Goal: Use online tool/utility: Utilize a website feature to perform a specific function

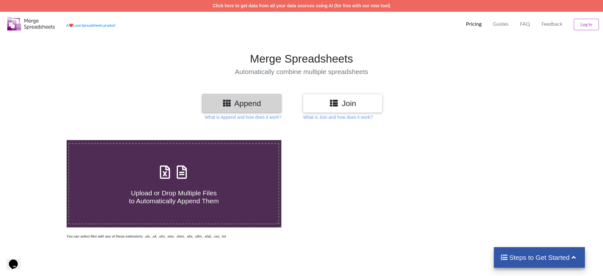
click at [355, 101] on h3 "Join" at bounding box center [343, 103] width 70 height 9
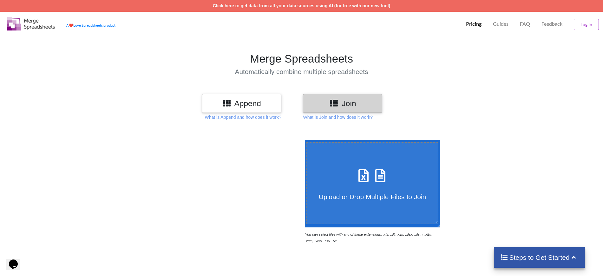
click at [356, 178] on icon at bounding box center [364, 172] width 16 height 13
click at [303, 140] on input "Upload or Drop Multiple Files to Join" at bounding box center [303, 140] width 0 height 0
type input "C:\fakepath\101-Bharvita Cocosale-PReturn-Cocoblu Retail Limited- Y.xlsx"
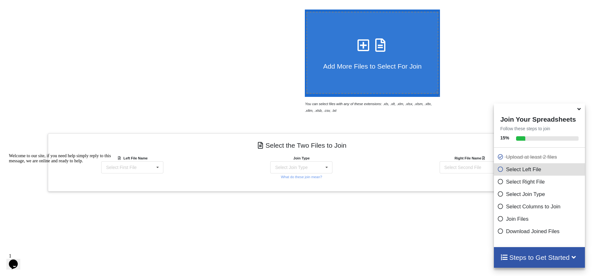
scroll to position [215, 0]
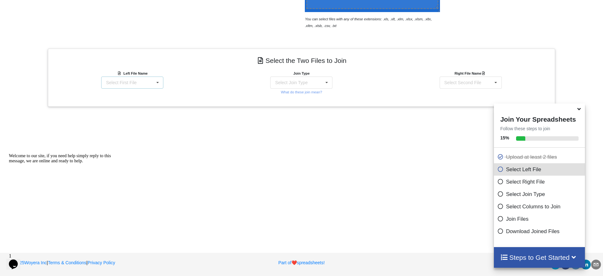
click at [130, 82] on div "Select First File" at bounding box center [121, 82] width 30 height 4
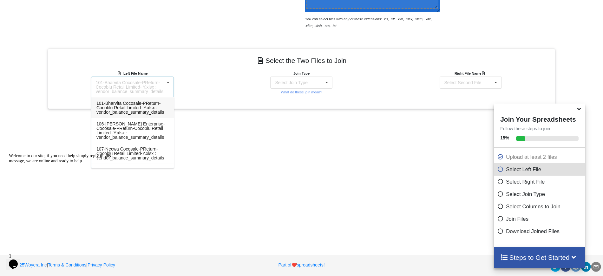
click at [132, 108] on span "101-Bharvita Cocosale-PReturn-Cocoblu Retail Limited- Y.xlsx : vendor_balance_s…" at bounding box center [131, 108] width 68 height 14
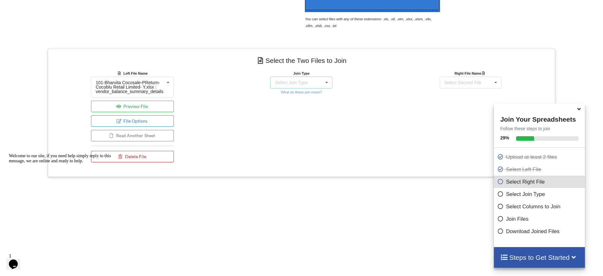
click at [307, 80] on div "Select Join Type INNER JOIN LEFT JOIN RIGHT JOIN FULL JOIN" at bounding box center [301, 83] width 62 height 12
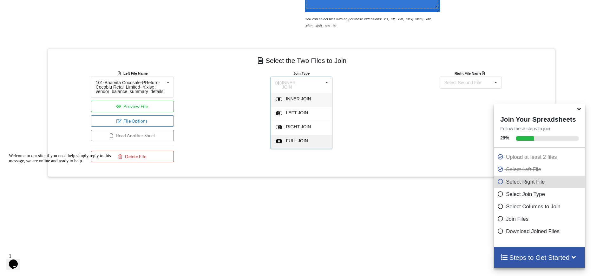
click at [301, 138] on span "FULL JOIN" at bounding box center [297, 140] width 22 height 5
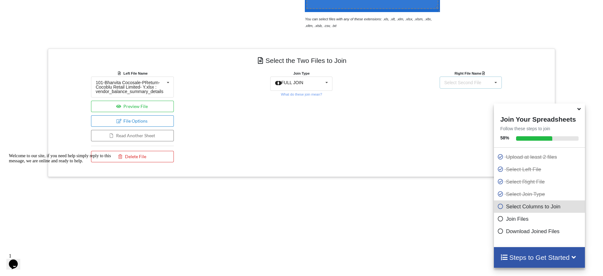
click at [470, 86] on div "Select Second File 101-Bharvita Cocosale-PReturn-Cocoblu Retail Limited- Y.xlsx…" at bounding box center [471, 83] width 62 height 12
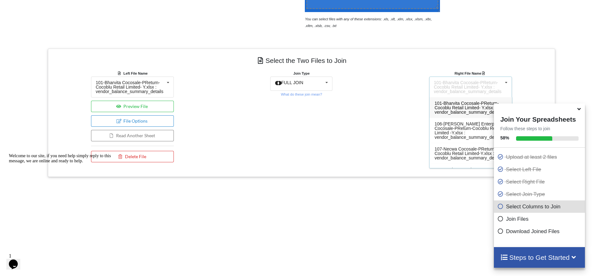
click at [474, 109] on span "101-Bharvita Cocosale-PReturn-Cocoblu Retail Limited- Y.xlsx : vendor_balance_s…" at bounding box center [469, 108] width 68 height 14
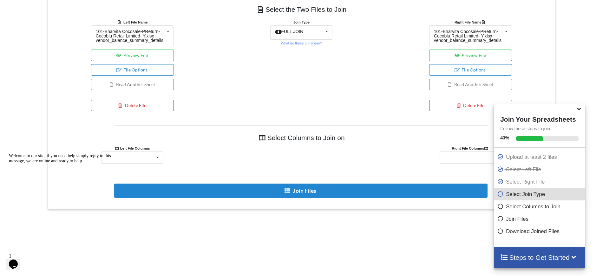
scroll to position [284, 0]
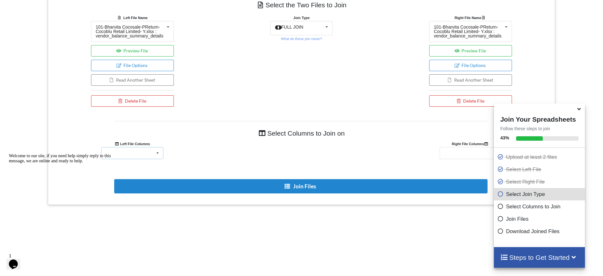
click at [160, 149] on icon at bounding box center [158, 153] width 10 height 12
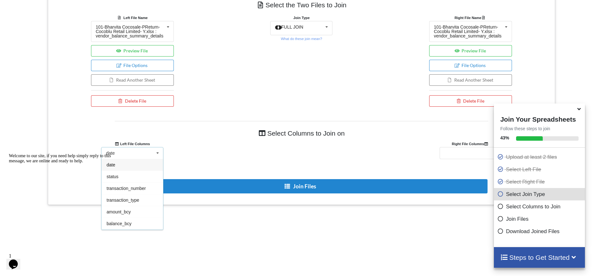
click at [160, 149] on icon at bounding box center [158, 153] width 10 height 12
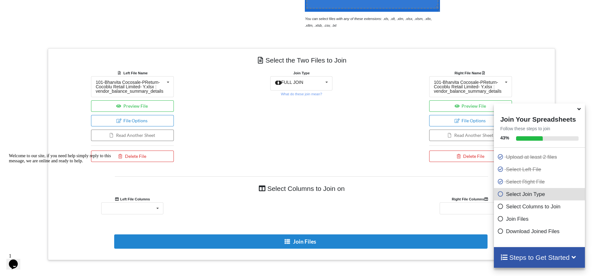
scroll to position [215, 0]
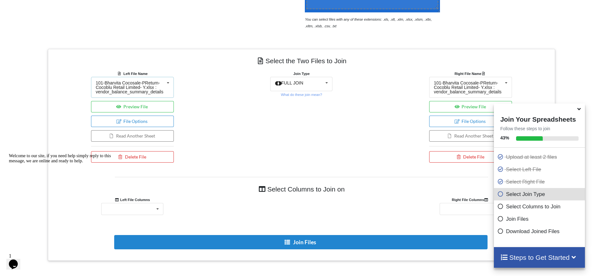
click at [146, 81] on div "101-Bharvita Cocosale-PReturn-Cocoblu Retail Limited- Y.xlsx : vendor_balance_s…" at bounding box center [130, 87] width 69 height 13
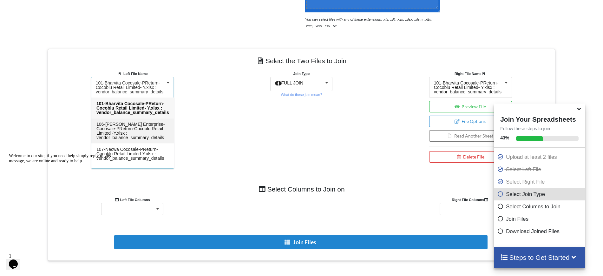
click at [133, 128] on span "106-[PERSON_NAME] Enterprise-Cocosale-PReturn-Cocoblu Retail Limited -Y.xlsx : …" at bounding box center [131, 131] width 69 height 18
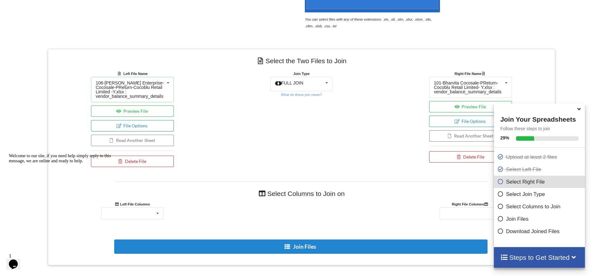
click at [140, 89] on div "106-[PERSON_NAME] Enterprise-Cocosale-PReturn-Cocoblu Retail Limited -Y.xlsx : …" at bounding box center [130, 90] width 69 height 18
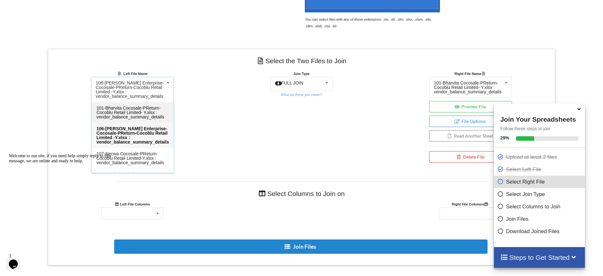
click at [140, 110] on span "101-Bharvita Cocosale-PReturn-Cocoblu Retail Limited- Y.xlsx : vendor_balance_s…" at bounding box center [131, 112] width 68 height 14
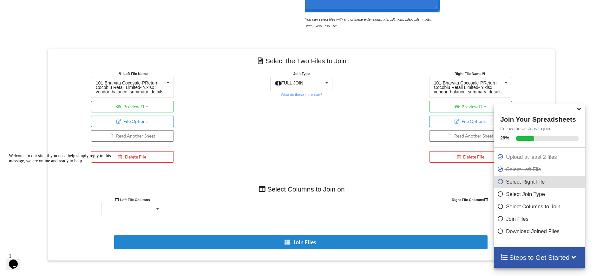
click at [580, 111] on icon at bounding box center [579, 108] width 7 height 6
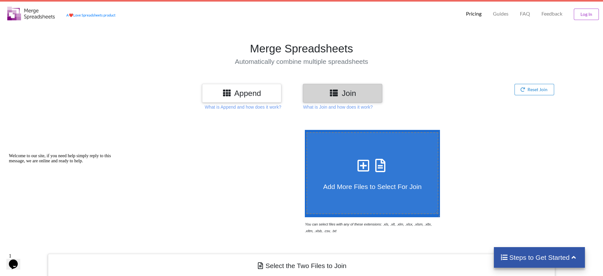
scroll to position [0, 0]
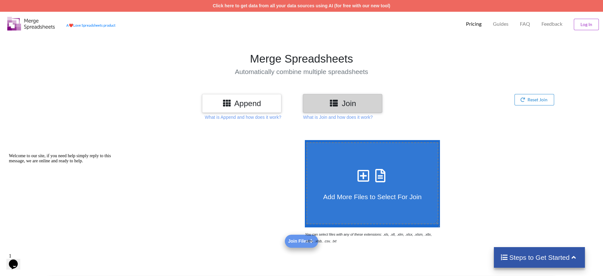
click at [244, 107] on h3 "Append" at bounding box center [242, 103] width 70 height 9
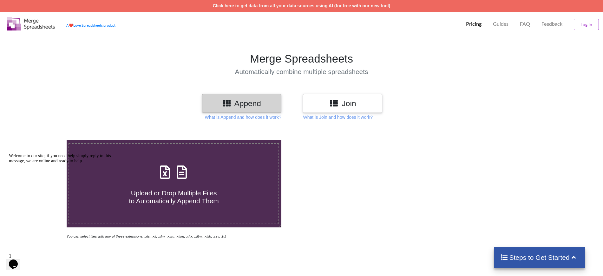
click at [201, 174] on div "Upload or Drop Multiple Files to Automatically Append Them" at bounding box center [174, 183] width 210 height 43
click at [43, 140] on input "Upload or Drop Multiple Files to Automatically Append Them" at bounding box center [43, 140] width 0 height 0
type input "C:\fakepath\101-Bharvita Cocosale-PReturn-Cocoblu Retail Limited- Y.xlsx"
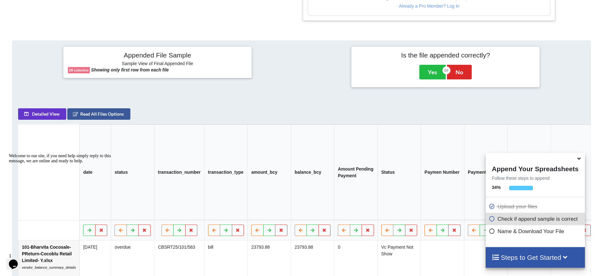
scroll to position [256, 0]
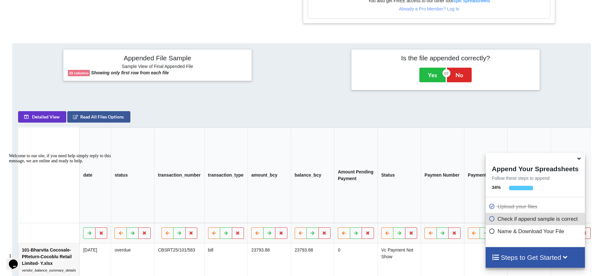
drag, startPoint x: 531, startPoint y: 3, endPoint x: 396, endPoint y: 33, distance: 138.9
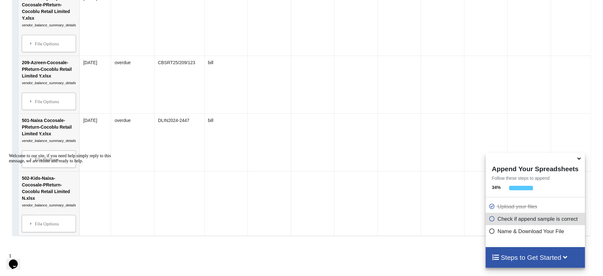
scroll to position [2407, 0]
